Goal: Task Accomplishment & Management: Use online tool/utility

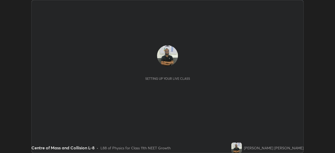
scroll to position [153, 335]
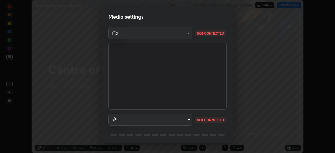
type input "default"
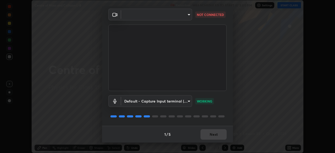
click at [173, 15] on body "Erase all Centre of Mass and Collision L-8 Recording WAS SCHEDULED TO START AT …" at bounding box center [167, 76] width 335 height 153
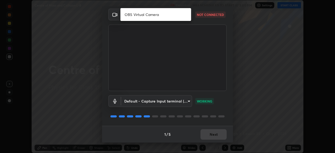
click at [155, 14] on li "OBS Virtual Camera" at bounding box center [155, 14] width 71 height 9
type input "b788ac264a4384ce5d8478f70a980c4a571f5703d5ca0b262cc65869eb062c47"
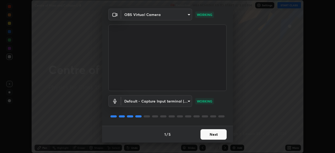
click at [211, 133] on button "Next" at bounding box center [213, 134] width 26 height 10
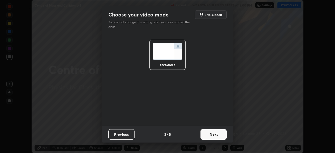
click at [210, 134] on button "Next" at bounding box center [213, 134] width 26 height 10
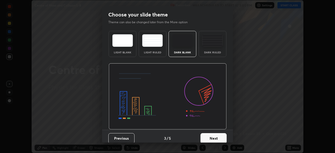
click at [209, 136] on button "Next" at bounding box center [213, 138] width 26 height 10
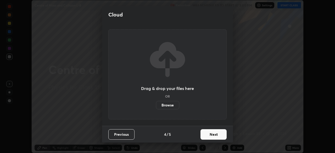
click at [212, 135] on button "Next" at bounding box center [213, 134] width 26 height 10
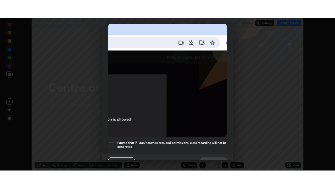
scroll to position [125, 0]
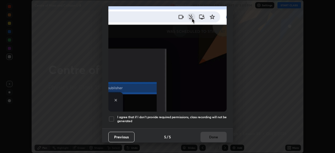
click at [111, 116] on div at bounding box center [111, 119] width 6 height 6
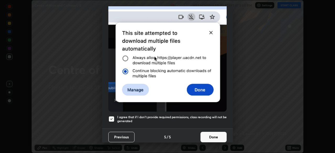
click at [209, 135] on button "Done" at bounding box center [213, 137] width 26 height 10
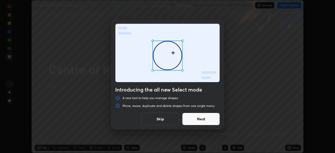
click at [169, 118] on button "Skip" at bounding box center [160, 119] width 38 height 13
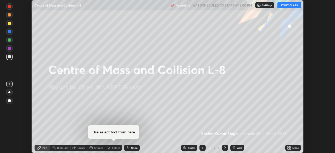
click at [288, 149] on icon at bounding box center [288, 148] width 1 height 1
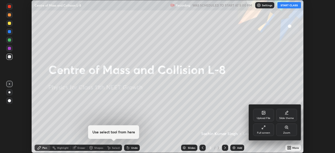
click at [264, 131] on div "Full screen" at bounding box center [263, 130] width 21 height 13
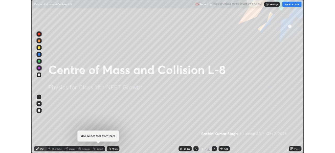
scroll to position [188, 335]
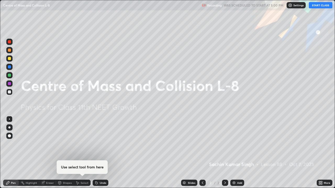
click at [234, 153] on img at bounding box center [234, 183] width 4 height 4
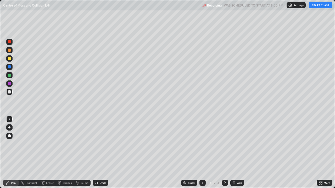
click at [317, 6] on button "START CLASS" at bounding box center [321, 5] width 24 height 6
click at [235, 153] on img at bounding box center [234, 183] width 4 height 4
click at [49, 153] on div "Eraser" at bounding box center [50, 183] width 8 height 3
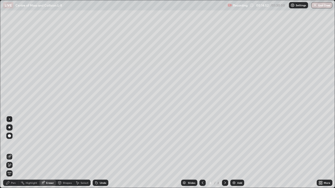
click at [13, 153] on div "Pen" at bounding box center [13, 183] width 5 height 3
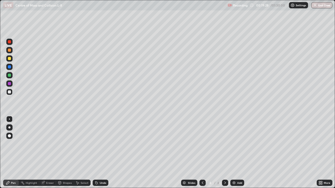
click at [49, 153] on div "Eraser" at bounding box center [50, 183] width 8 height 3
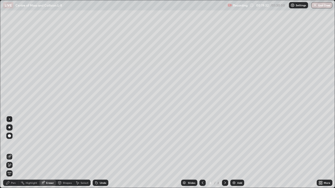
click at [16, 153] on div "Pen" at bounding box center [11, 183] width 16 height 6
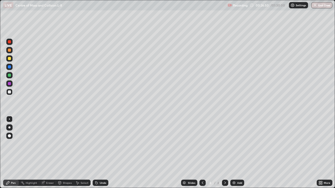
click at [234, 153] on img at bounding box center [234, 183] width 4 height 4
click at [202, 153] on icon at bounding box center [202, 183] width 4 height 4
click at [223, 153] on icon at bounding box center [225, 183] width 4 height 4
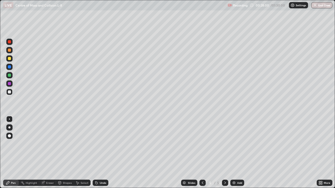
click at [49, 153] on div "Eraser" at bounding box center [50, 183] width 8 height 3
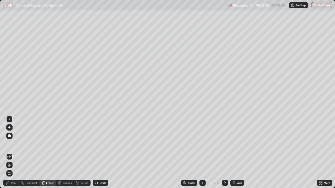
click at [15, 153] on div "Pen" at bounding box center [13, 183] width 5 height 3
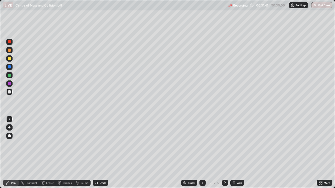
click at [50, 153] on div "Eraser" at bounding box center [50, 183] width 8 height 3
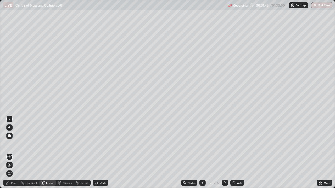
click at [16, 153] on div "Pen" at bounding box center [11, 183] width 16 height 6
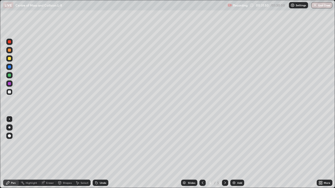
click at [67, 153] on div "Shapes" at bounding box center [67, 183] width 9 height 3
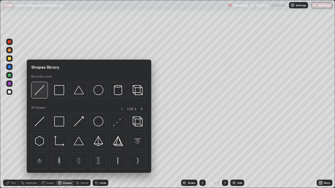
click at [41, 91] on img at bounding box center [40, 90] width 10 height 10
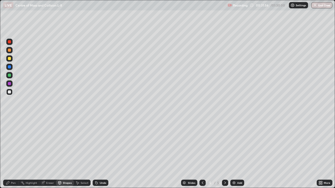
click at [15, 153] on div "Pen" at bounding box center [13, 183] width 5 height 3
click at [10, 59] on div at bounding box center [9, 58] width 3 height 3
click at [234, 153] on img at bounding box center [234, 183] width 4 height 4
click at [11, 92] on div at bounding box center [9, 92] width 3 height 3
click at [53, 153] on div "Eraser" at bounding box center [50, 183] width 8 height 3
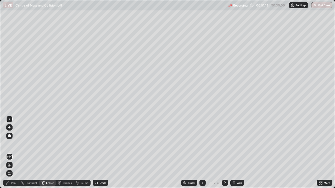
click at [16, 153] on div "Pen" at bounding box center [11, 183] width 16 height 6
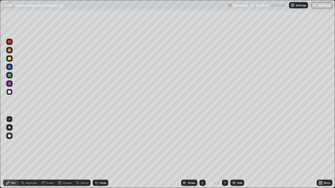
click at [232, 153] on img at bounding box center [234, 183] width 4 height 4
click at [235, 153] on img at bounding box center [234, 183] width 4 height 4
click at [320, 7] on button "End Class" at bounding box center [321, 5] width 21 height 6
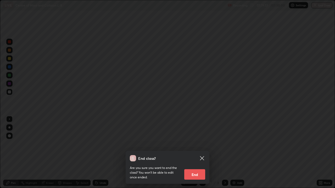
click at [199, 153] on button "End" at bounding box center [194, 175] width 21 height 10
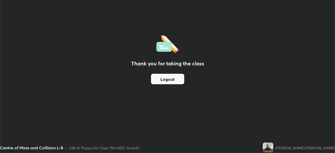
scroll to position [26013, 25831]
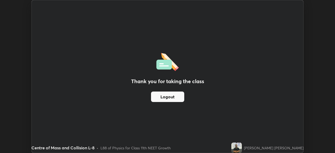
click at [15, 20] on div "Thank you for taking the class Logout Setting up your live class" at bounding box center [167, 76] width 335 height 153
